Goal: Find specific page/section: Find specific page/section

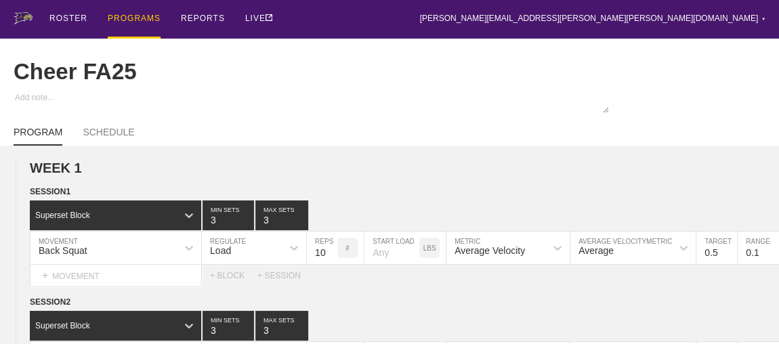
click at [136, 18] on div "PROGRAMS" at bounding box center [134, 19] width 53 height 39
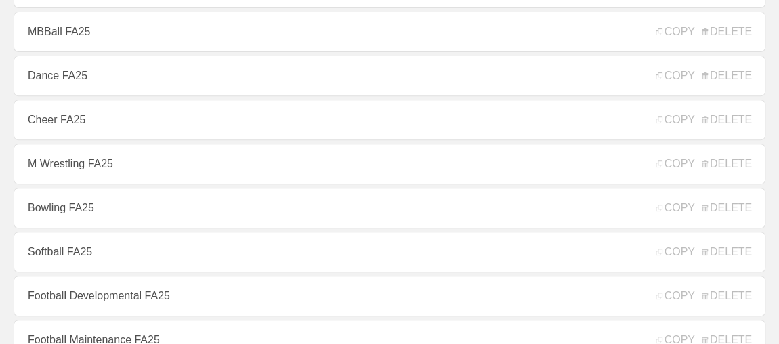
scroll to position [246, 0]
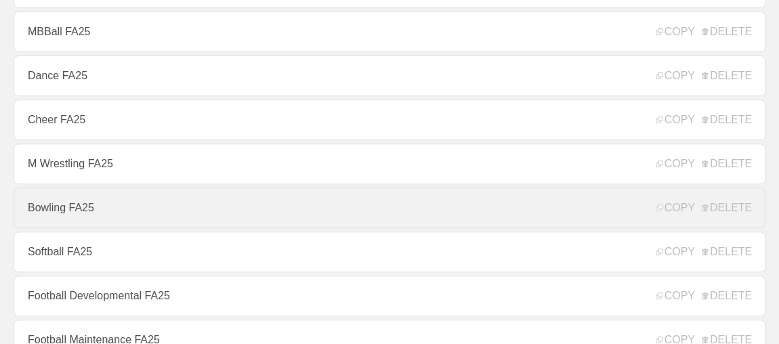
click at [64, 217] on link "Bowling FA25" at bounding box center [390, 208] width 752 height 41
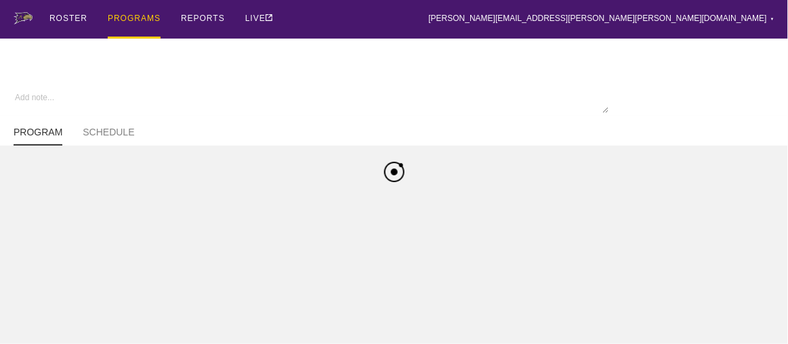
type textarea "x"
type input "Bowling FA25"
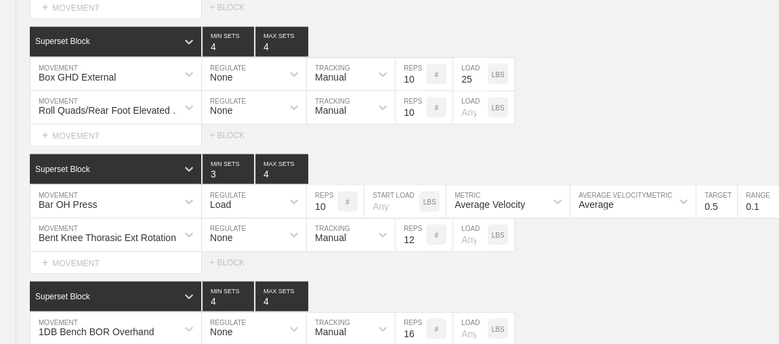
scroll to position [1566, 0]
